Goal: Task Accomplishment & Management: Use online tool/utility

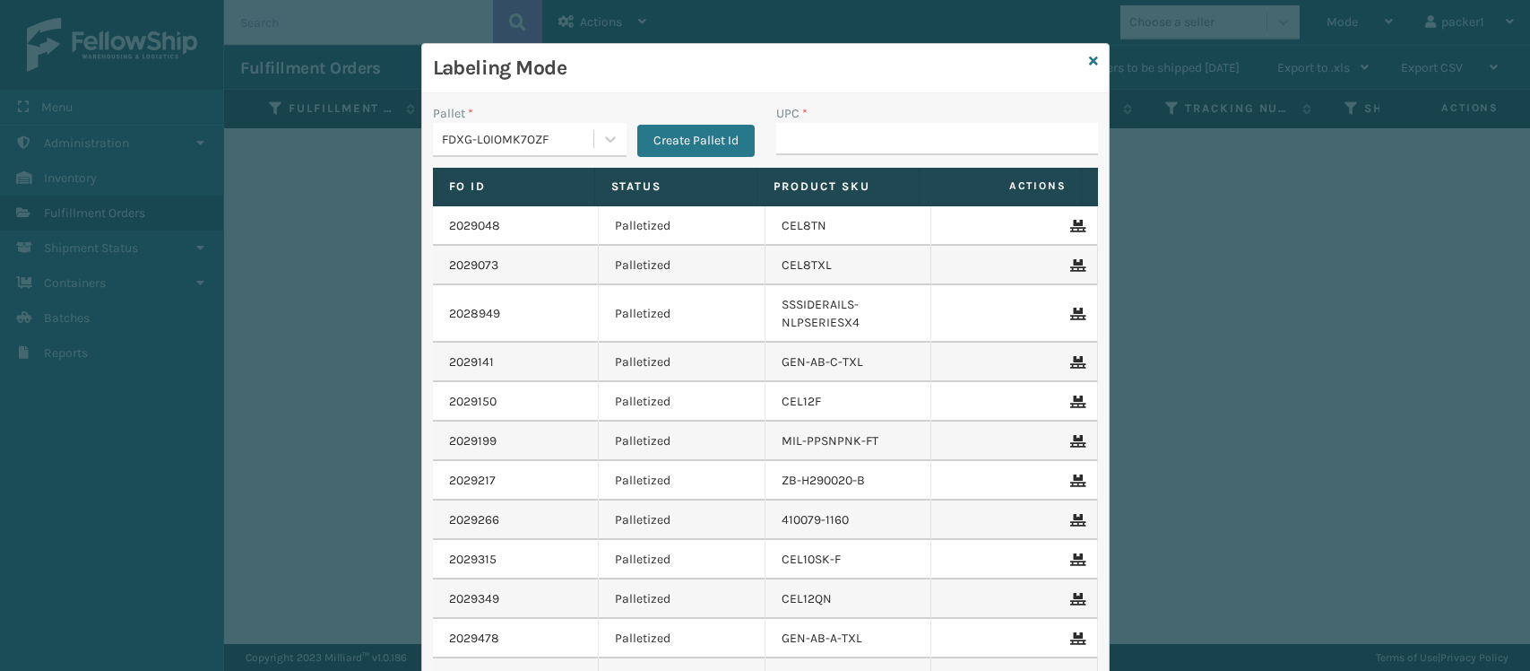
click at [929, 140] on input "UPC *" at bounding box center [937, 139] width 322 height 32
type input "8100819"
click at [544, 146] on div "FDXG-L0IOMK7OZF" at bounding box center [518, 139] width 153 height 19
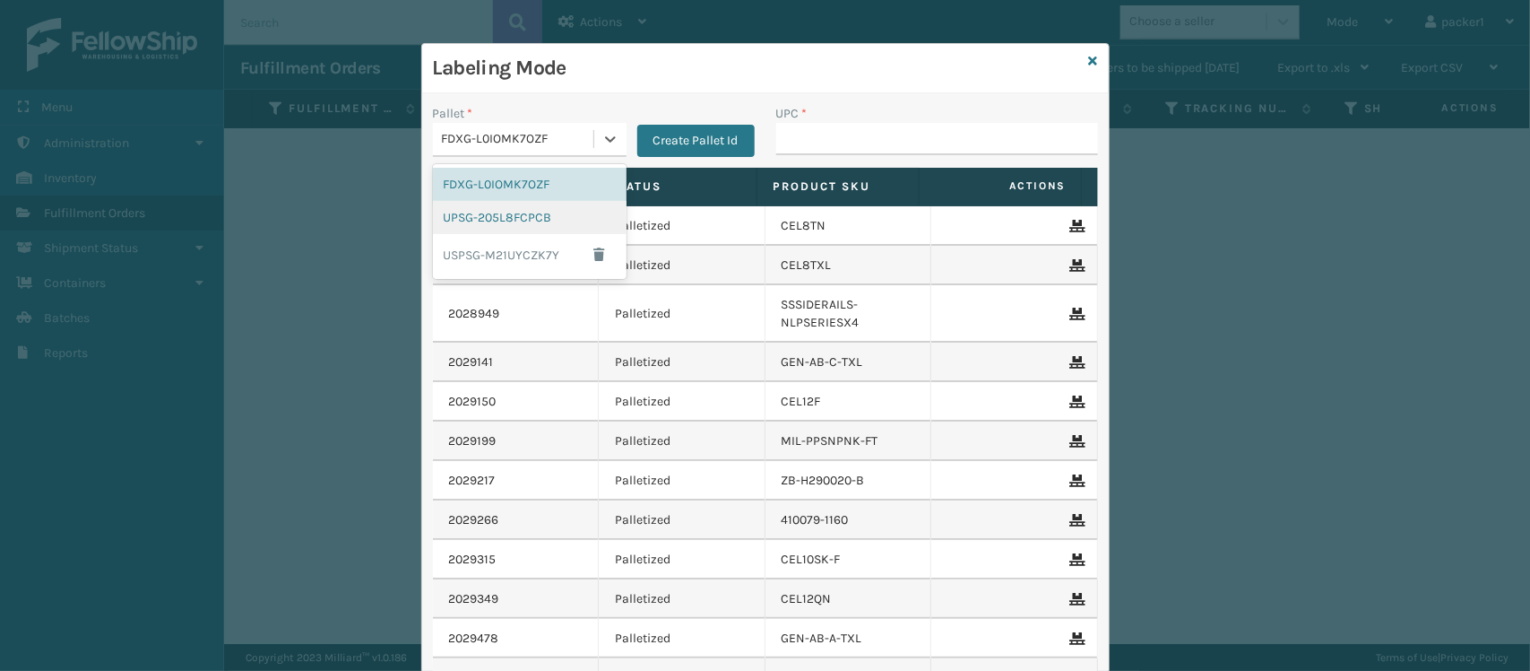
click at [498, 215] on div "UPSG-205L8FCPCB" at bounding box center [530, 217] width 194 height 33
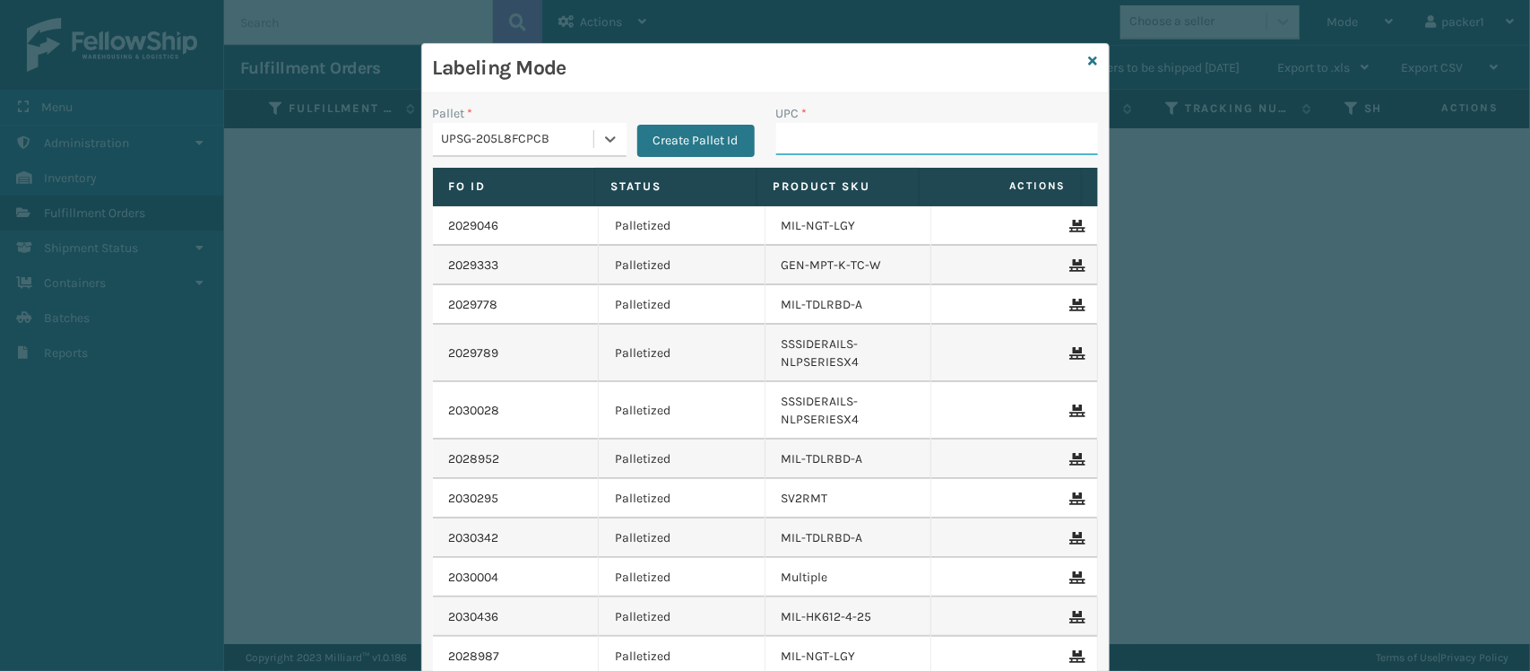
click at [907, 126] on input "UPC *" at bounding box center [937, 139] width 322 height 32
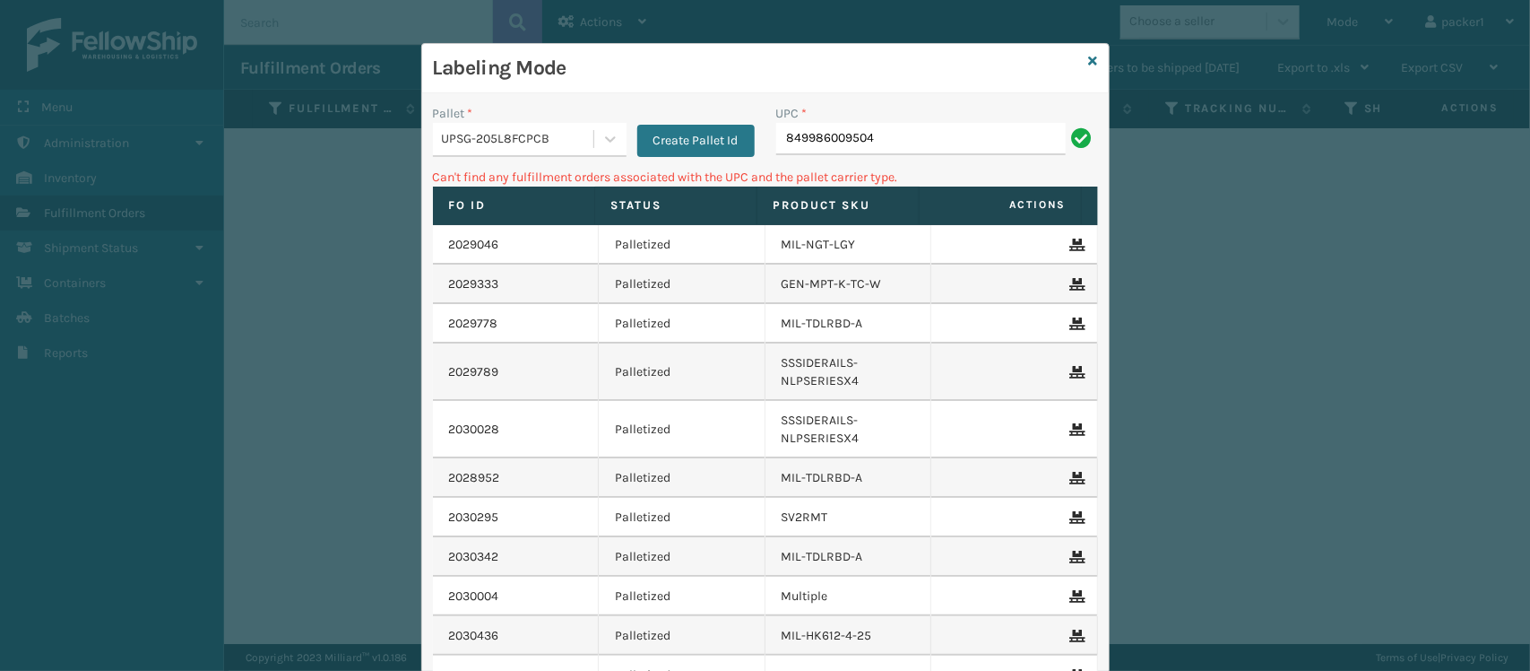
click at [491, 139] on div "UPSG-205L8FCPCB" at bounding box center [518, 139] width 153 height 19
click at [489, 184] on div "FDXG-L0IOMK7OZF" at bounding box center [530, 184] width 194 height 33
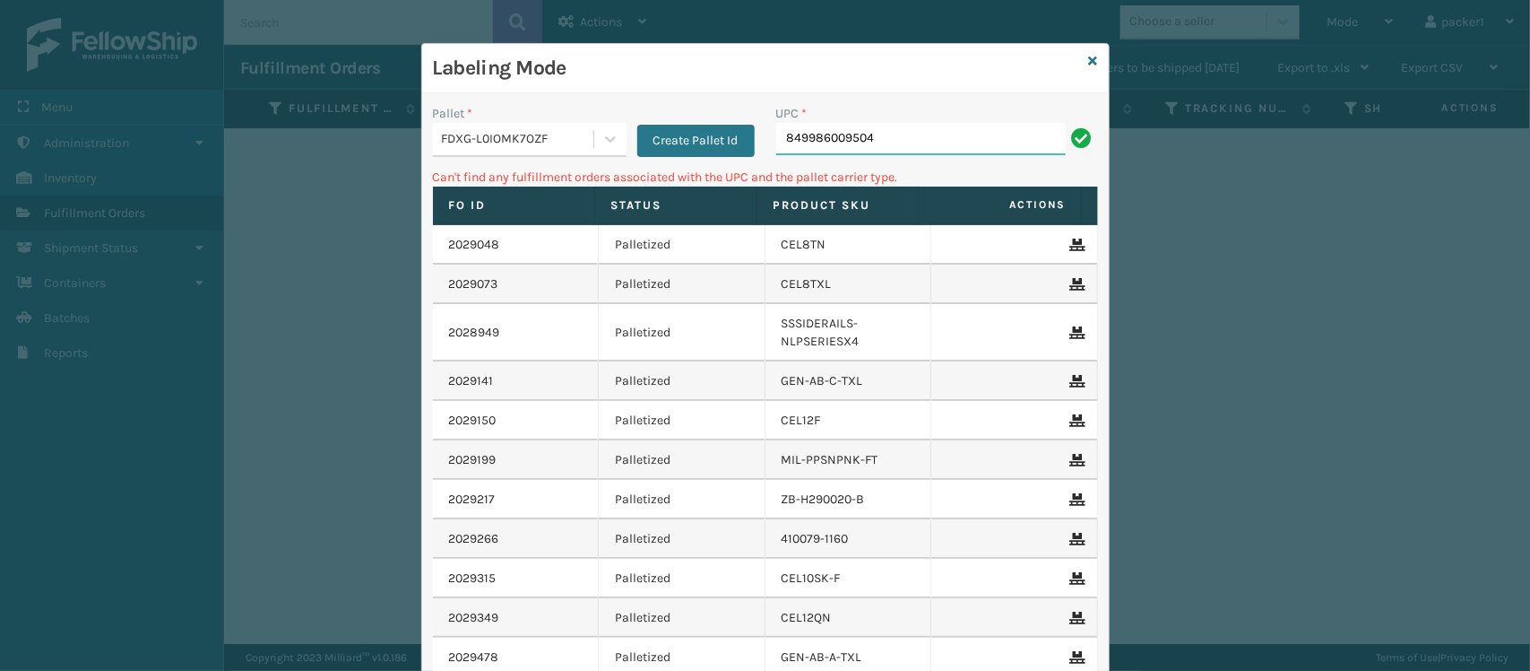
click at [931, 135] on input "849986009504" at bounding box center [921, 139] width 290 height 32
